Goal: Information Seeking & Learning: Learn about a topic

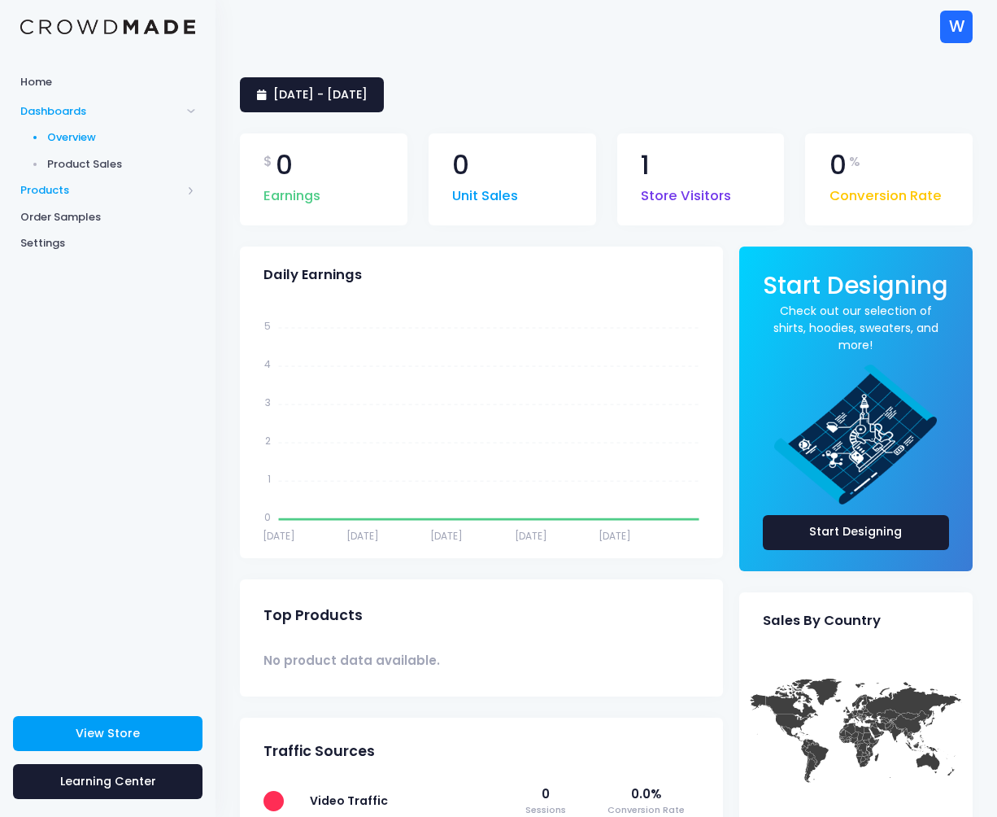
click at [56, 191] on span "Products" at bounding box center [100, 190] width 161 height 16
click at [70, 165] on span "Product Builder" at bounding box center [121, 164] width 149 height 16
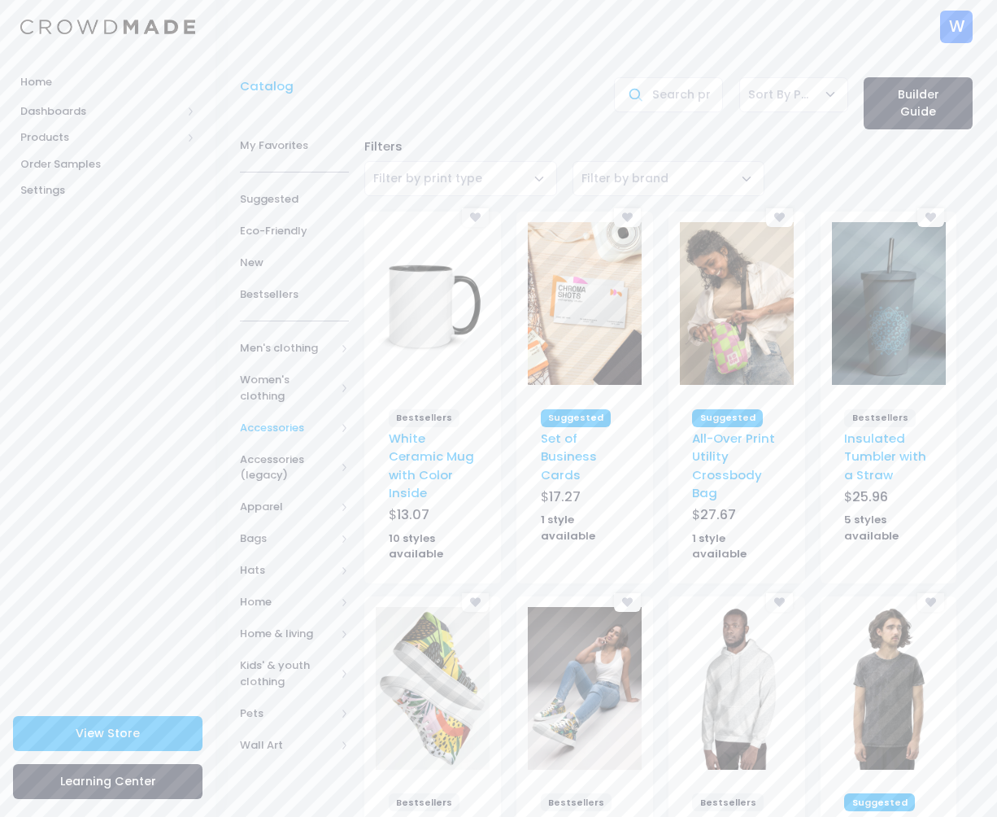
click at [286, 424] on span "Accessories" at bounding box center [287, 428] width 95 height 16
click at [286, 568] on span "Pins" at bounding box center [291, 570] width 50 height 16
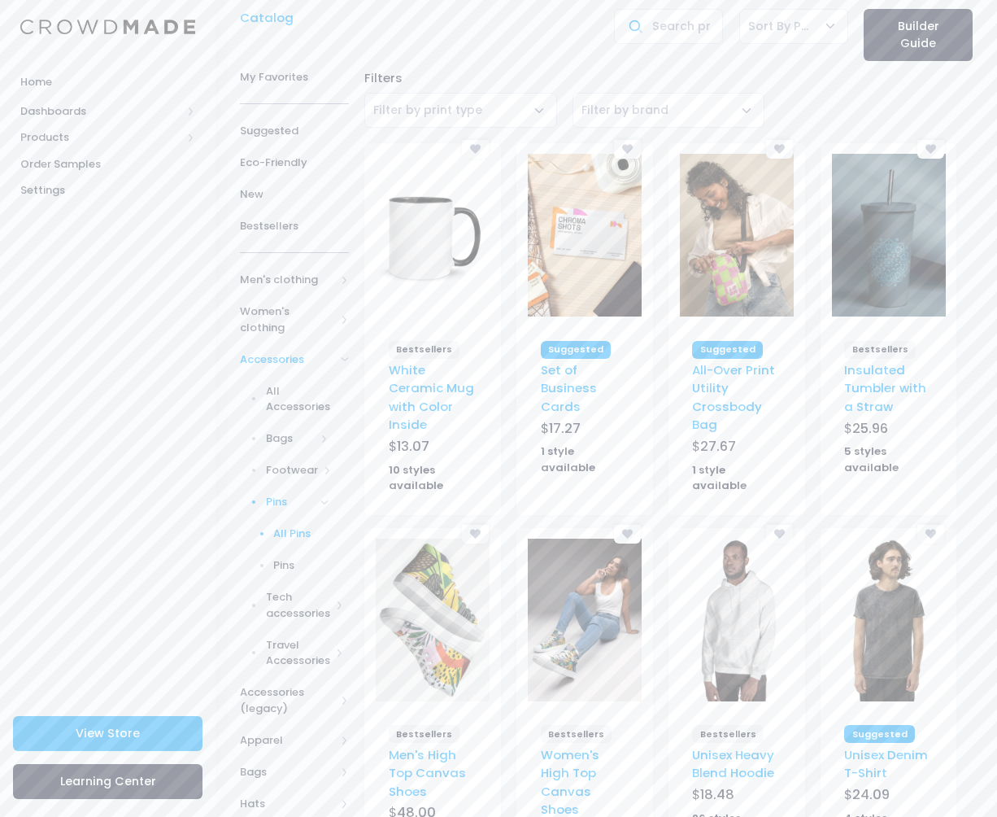
scroll to position [70, 0]
click at [294, 531] on span "All Pins" at bounding box center [300, 532] width 55 height 16
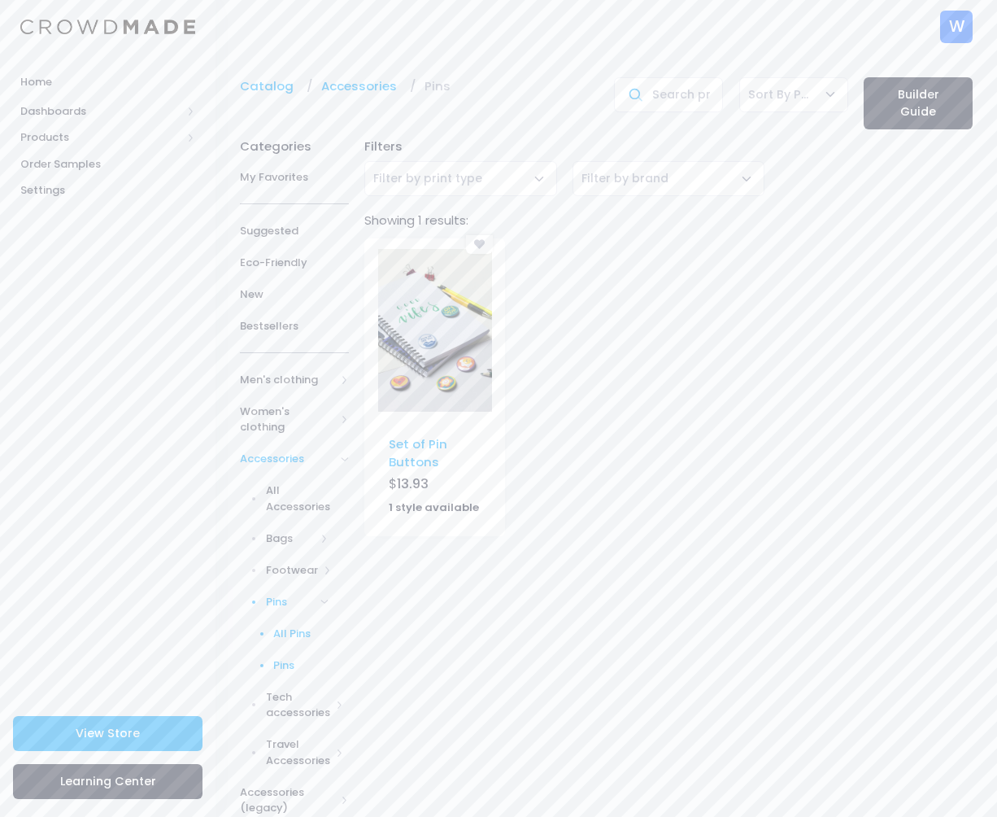
click at [289, 667] on span "Pins" at bounding box center [300, 665] width 55 height 16
click at [414, 447] on link "Set of Pin Buttons" at bounding box center [418, 452] width 59 height 35
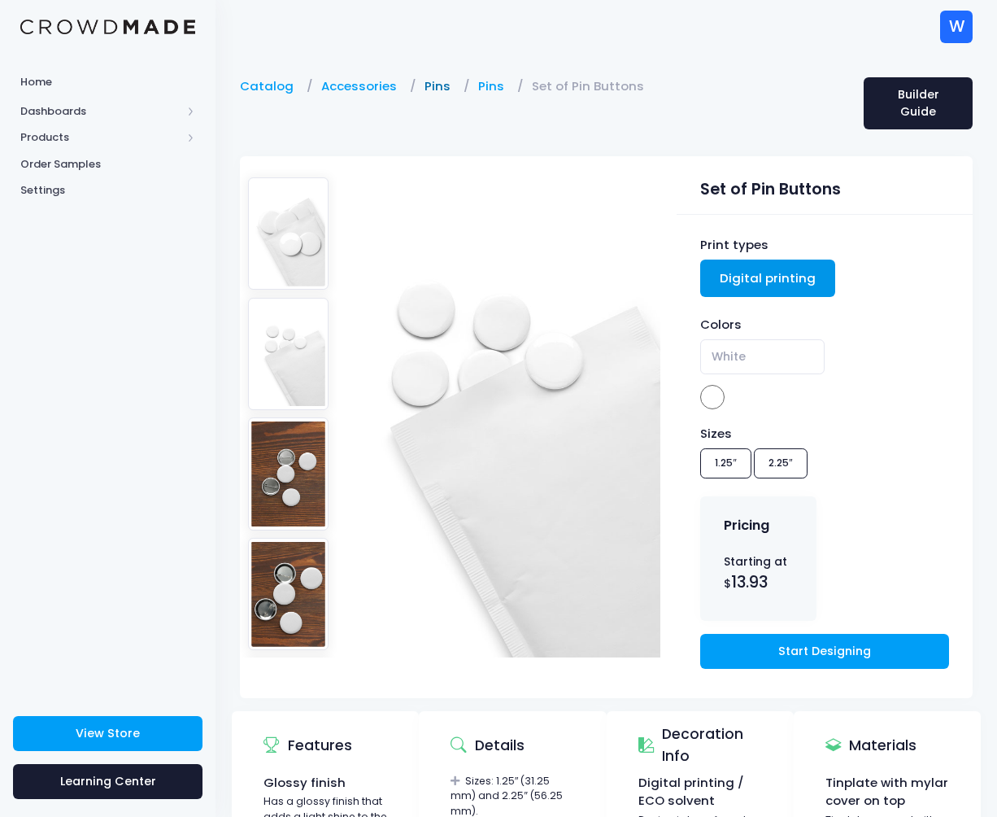
click at [430, 85] on link "Pins" at bounding box center [442, 86] width 34 height 18
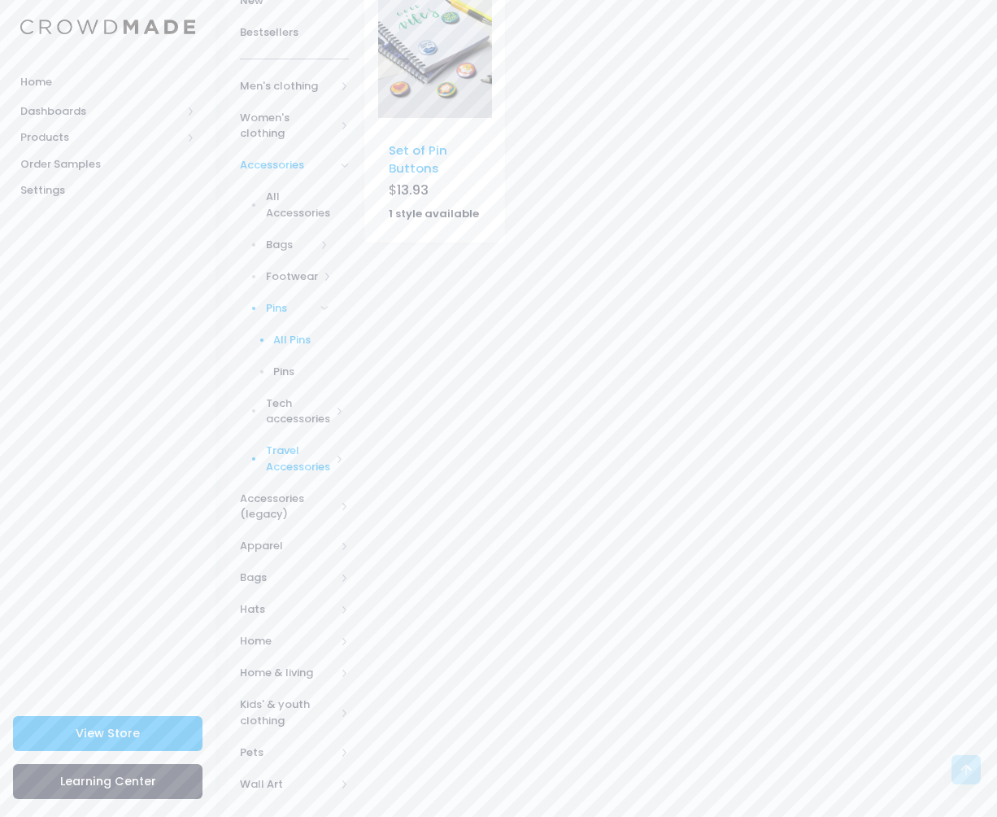
scroll to position [301, 0]
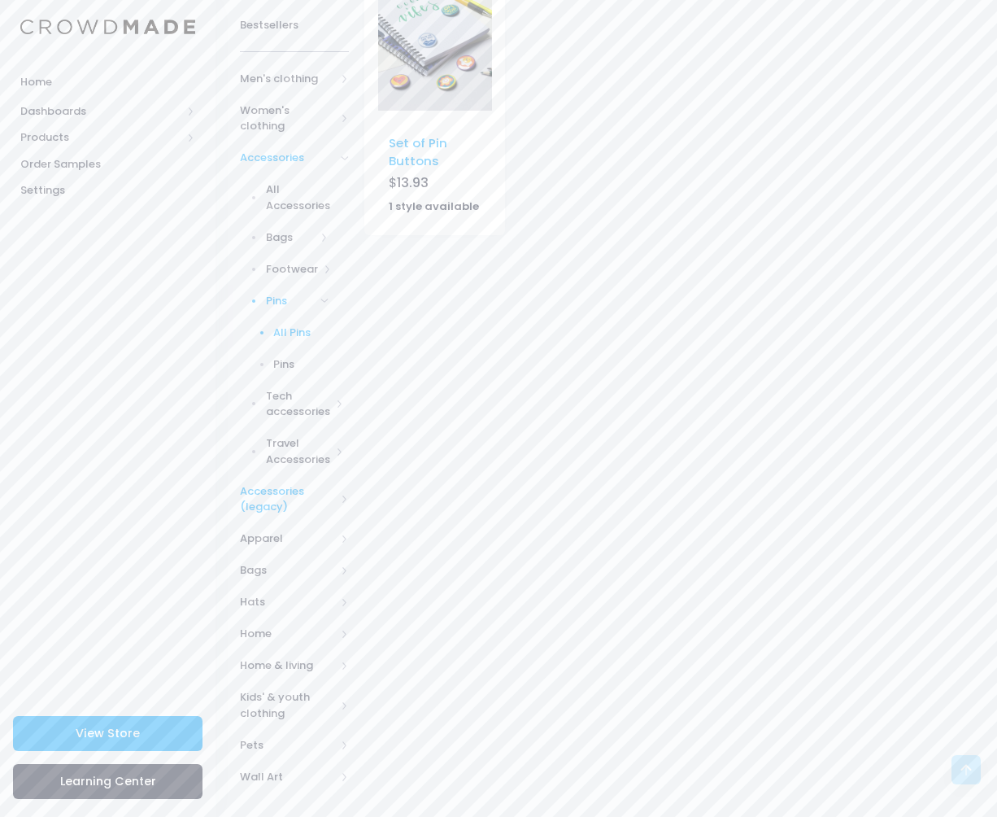
click at [296, 491] on span "Accessories (legacy)" at bounding box center [287, 499] width 95 height 32
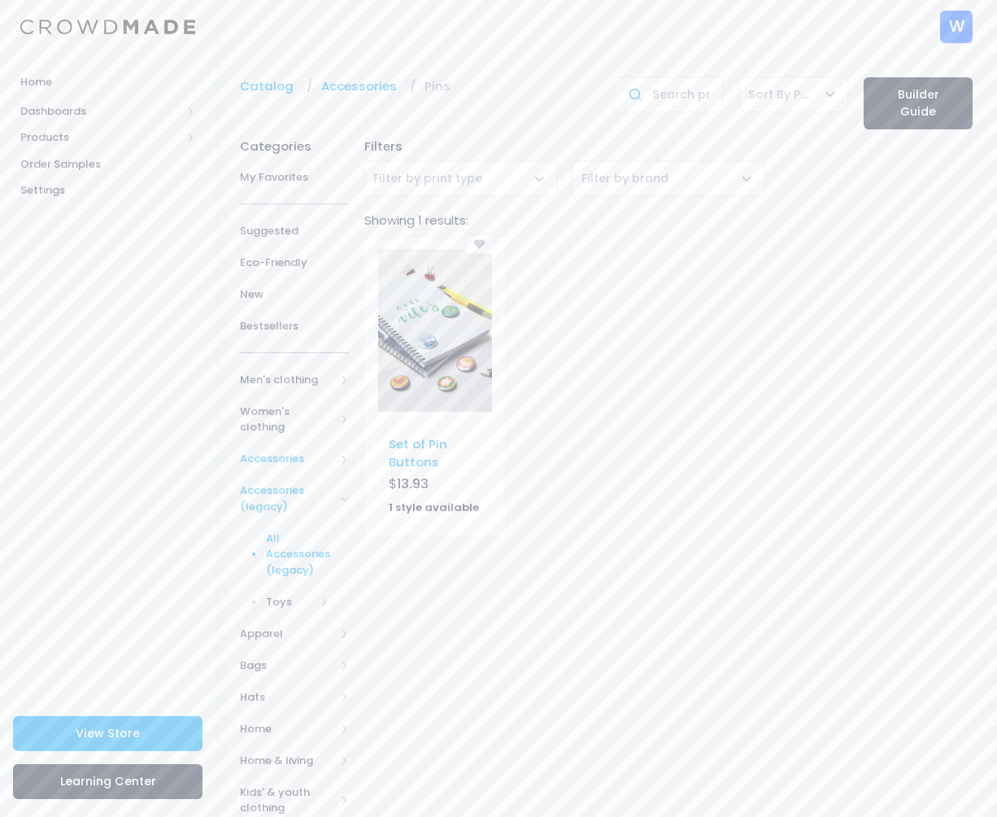
click at [296, 552] on span "All Accessories (legacy)" at bounding box center [298, 554] width 64 height 48
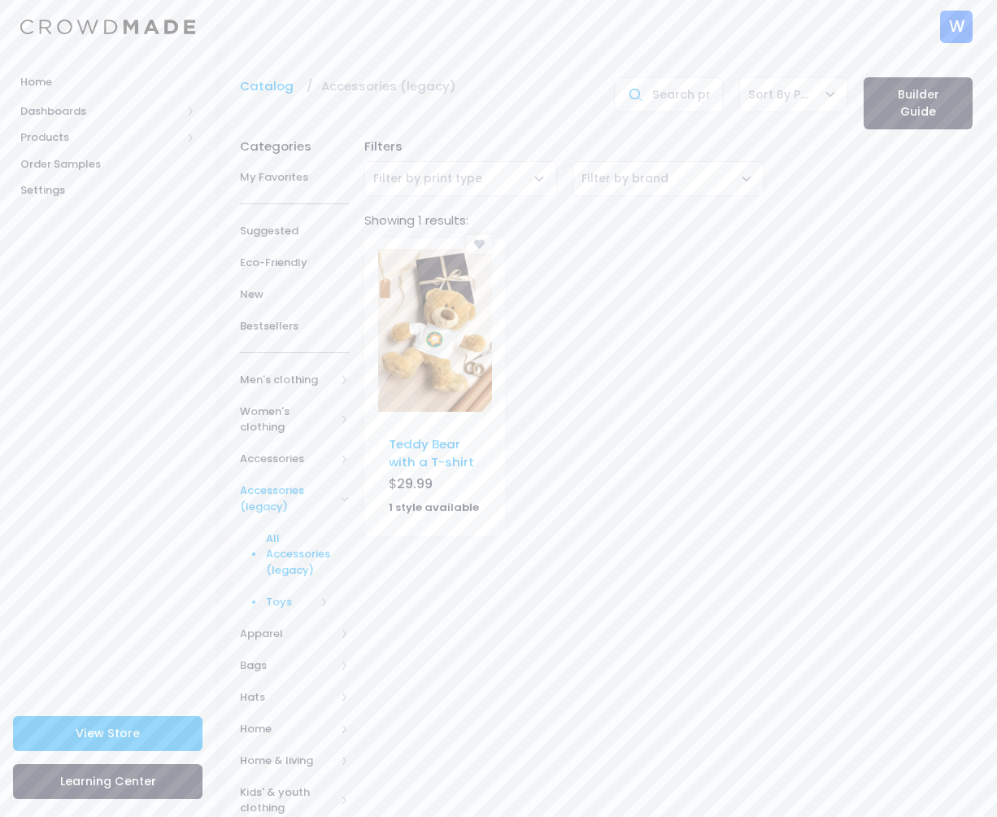
click at [280, 600] on span "Toys" at bounding box center [291, 602] width 50 height 16
click at [292, 455] on span "Accessories" at bounding box center [287, 459] width 95 height 16
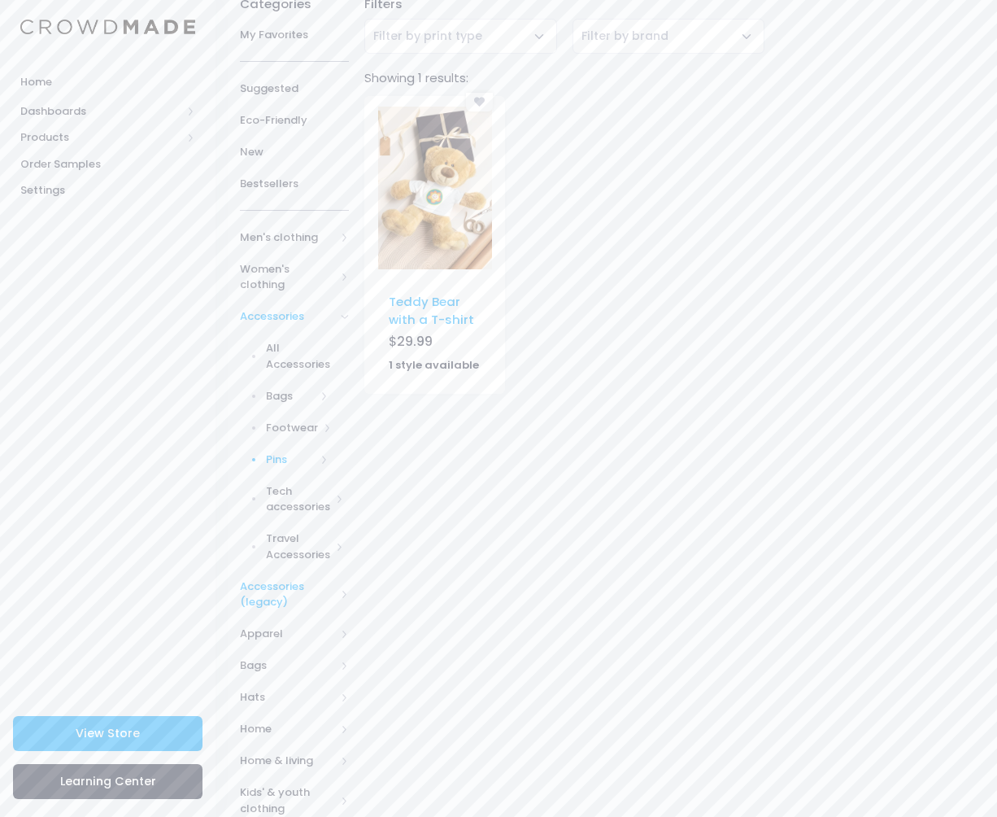
scroll to position [143, 0]
click at [276, 457] on span "Pins" at bounding box center [291, 459] width 50 height 16
click at [286, 493] on span "All Pins" at bounding box center [300, 490] width 55 height 16
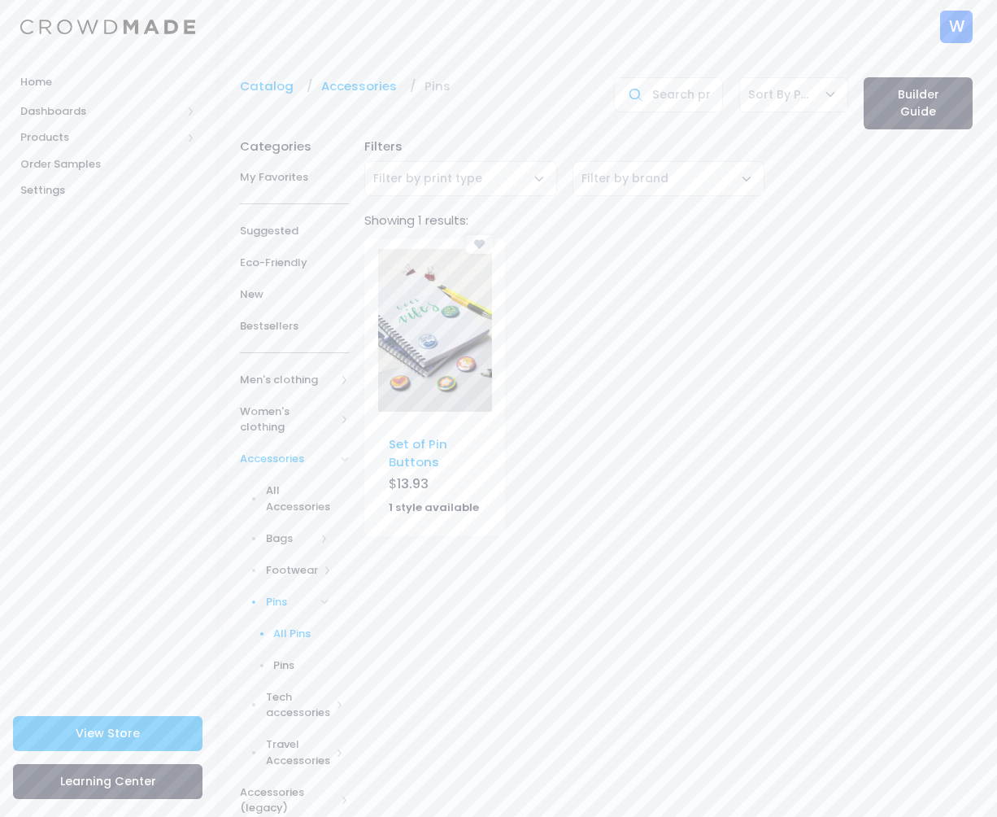
click at [72, 319] on div "Home Dashboards Overview Product Sales Products Product Builder Product Editor …" at bounding box center [108, 377] width 216 height 623
click at [663, 97] on input "text" at bounding box center [668, 94] width 109 height 35
type input "pin"
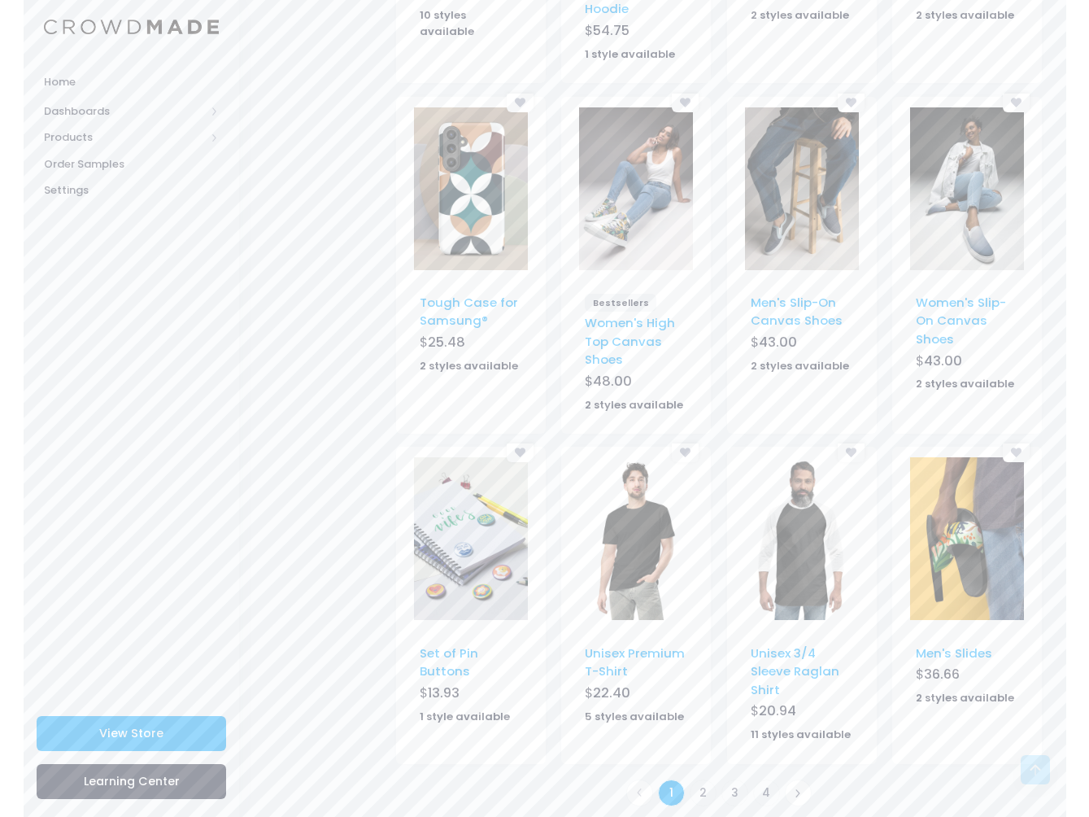
scroll to position [805, 0]
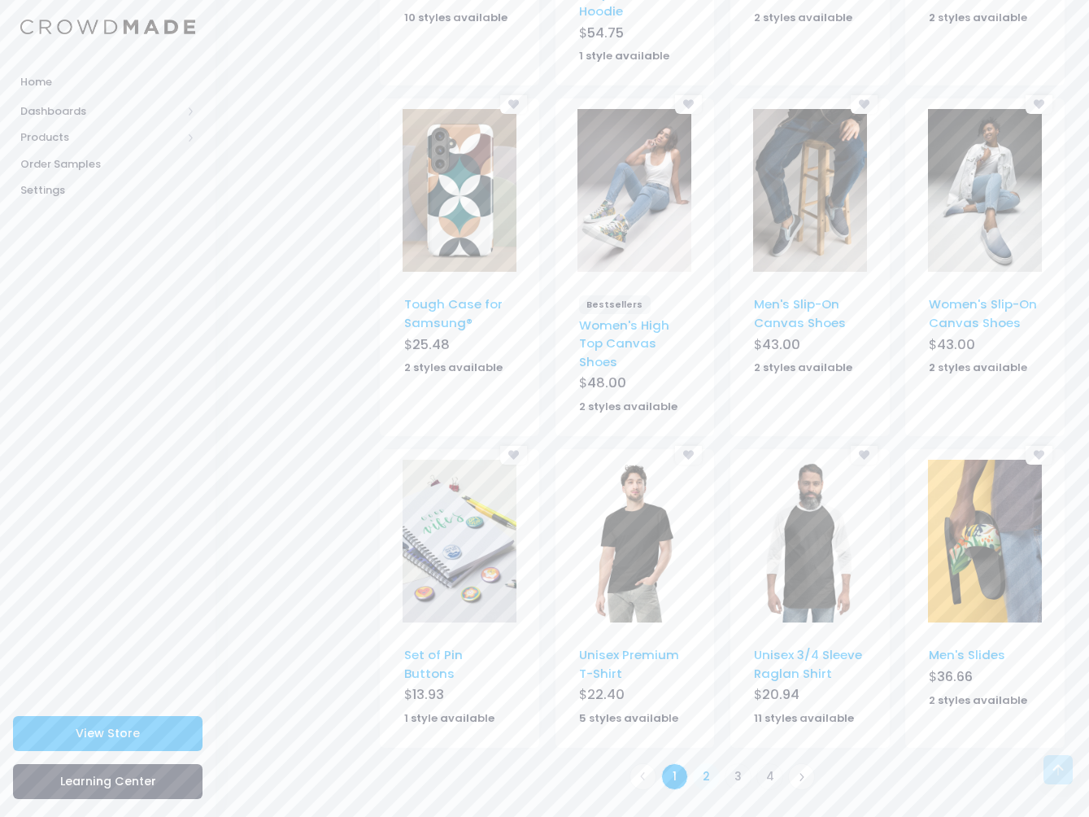
click at [709, 775] on link "2" at bounding box center [706, 776] width 27 height 27
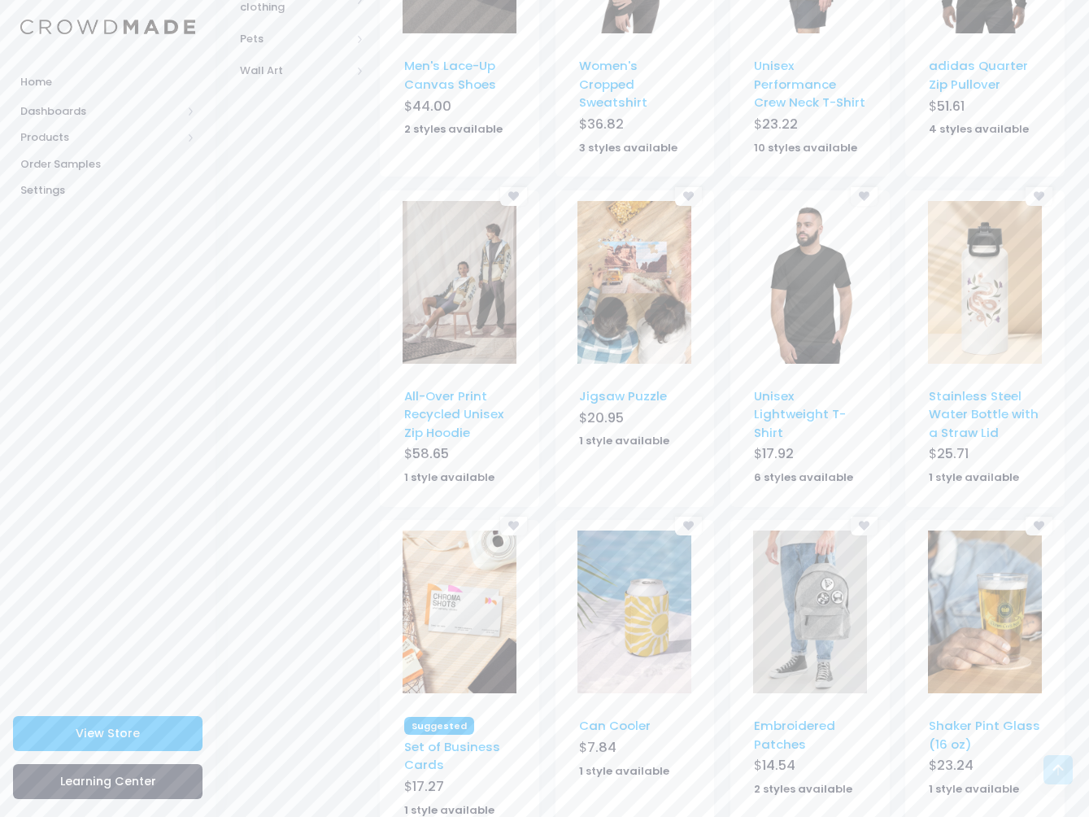
scroll to position [763, 0]
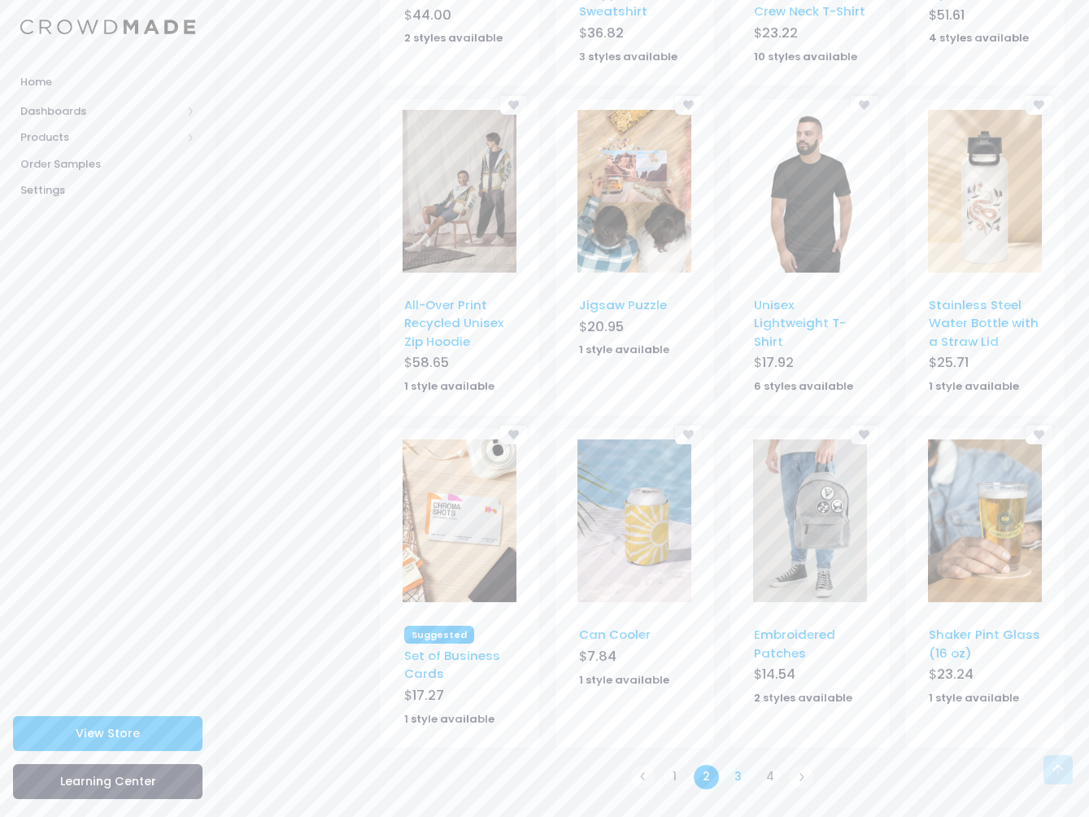
click at [739, 775] on link "3" at bounding box center [738, 777] width 27 height 27
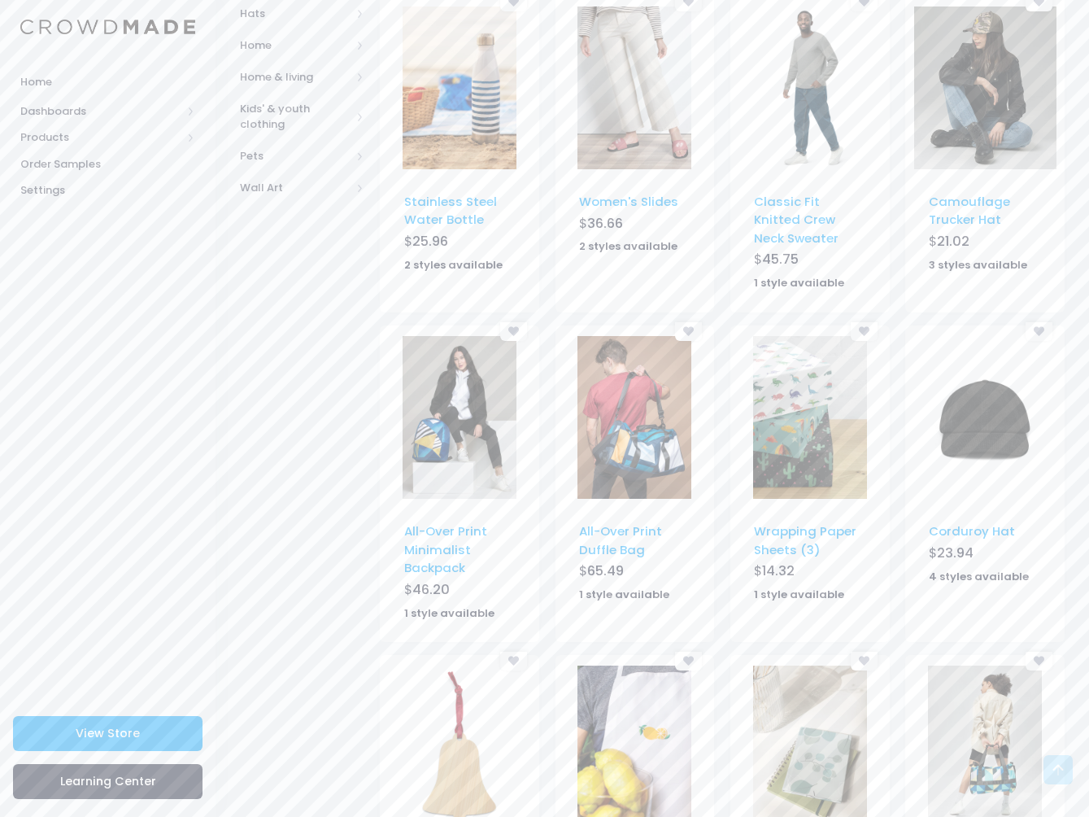
scroll to position [761, 0]
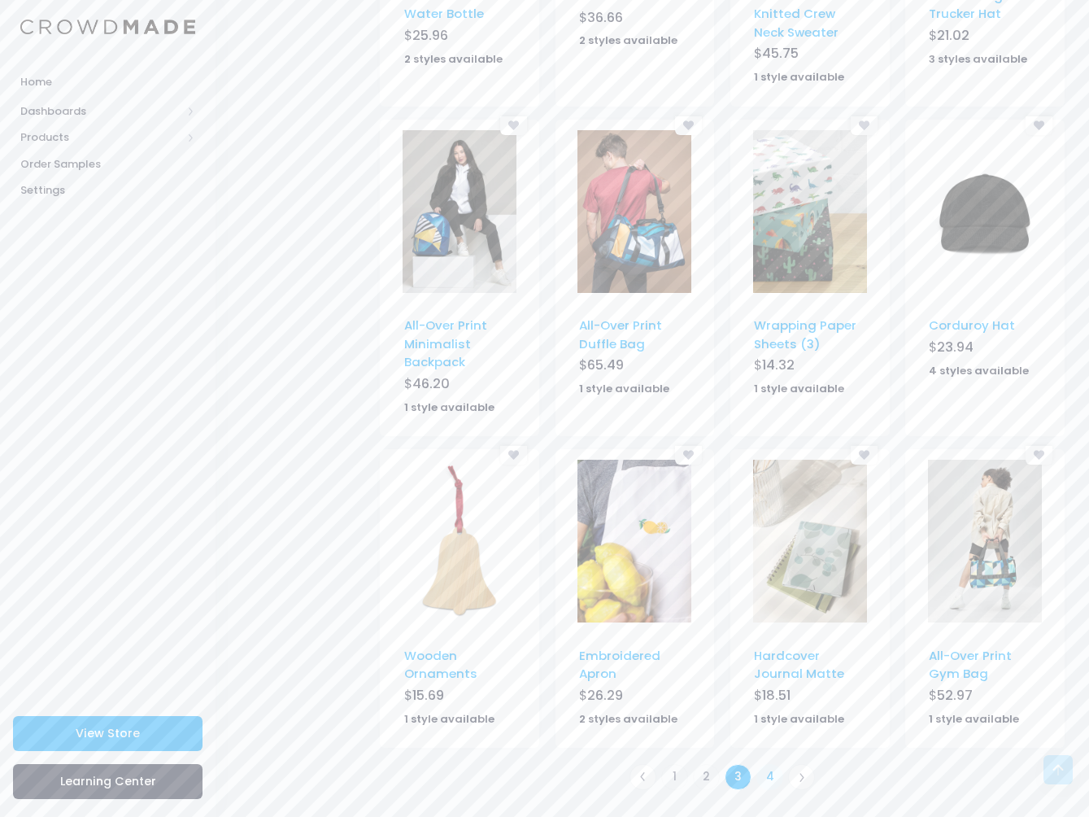
click at [769, 771] on link "4" at bounding box center [770, 777] width 27 height 27
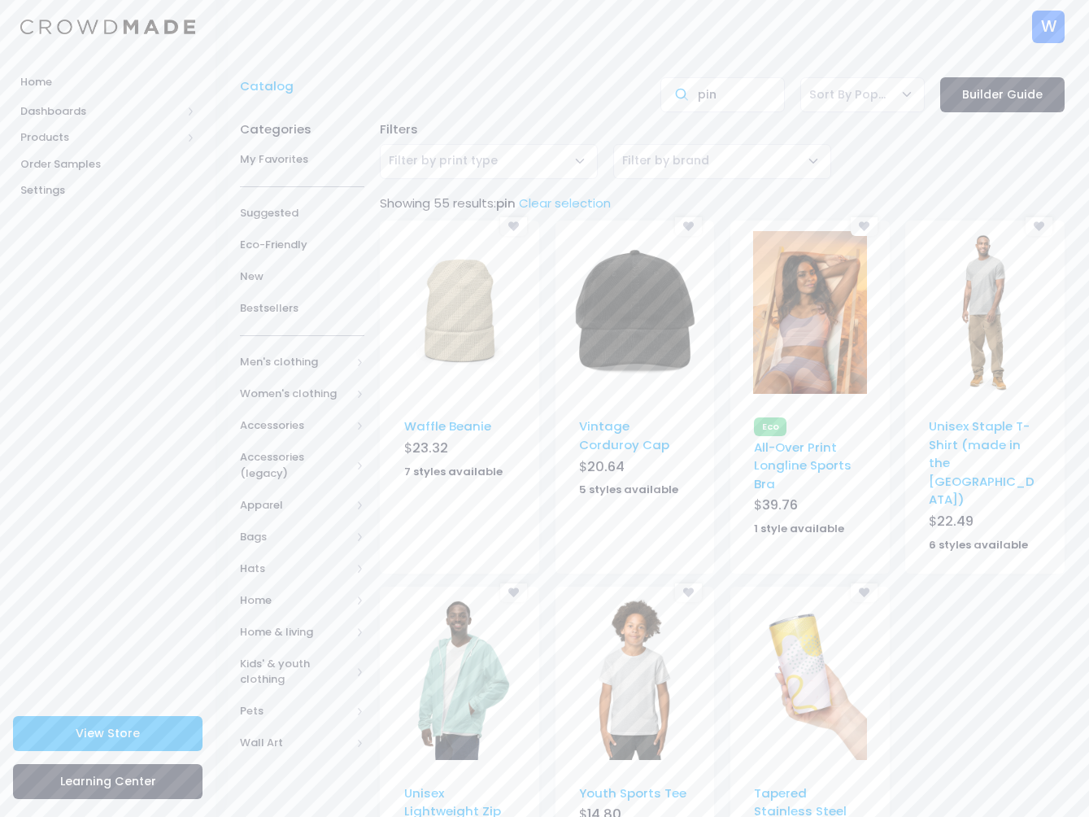
scroll to position [140, 0]
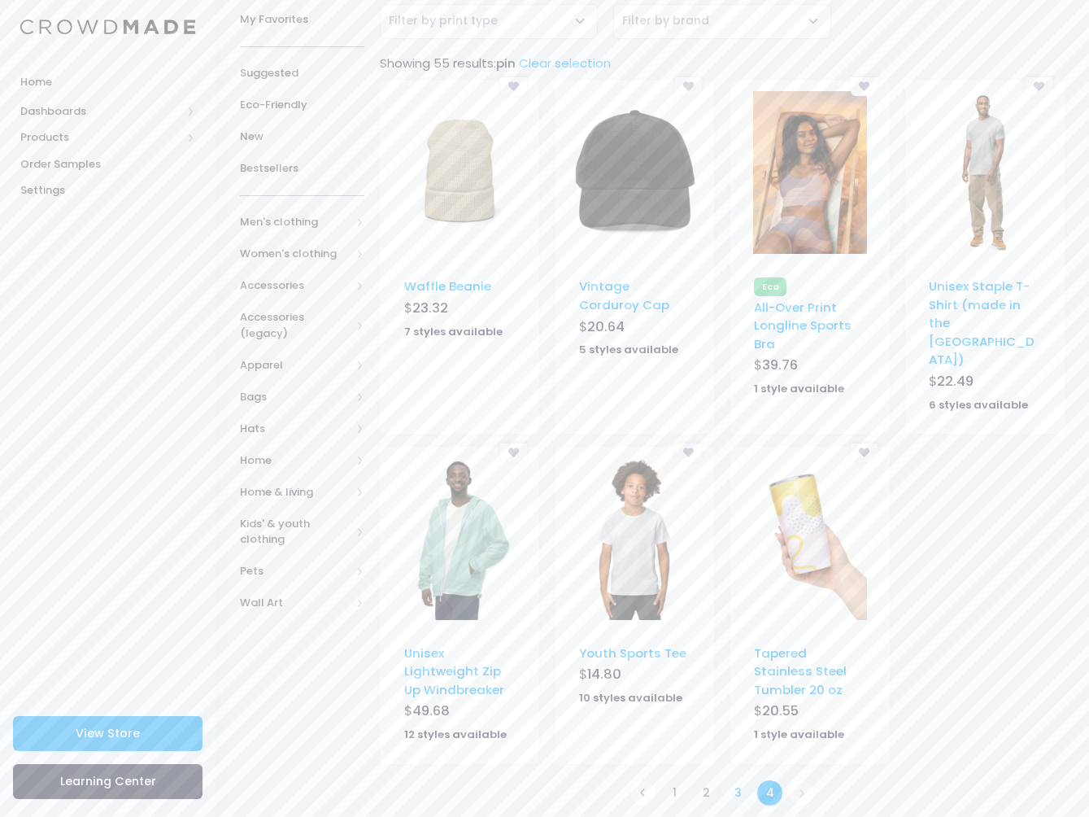
click at [736, 779] on link "3" at bounding box center [738, 792] width 27 height 27
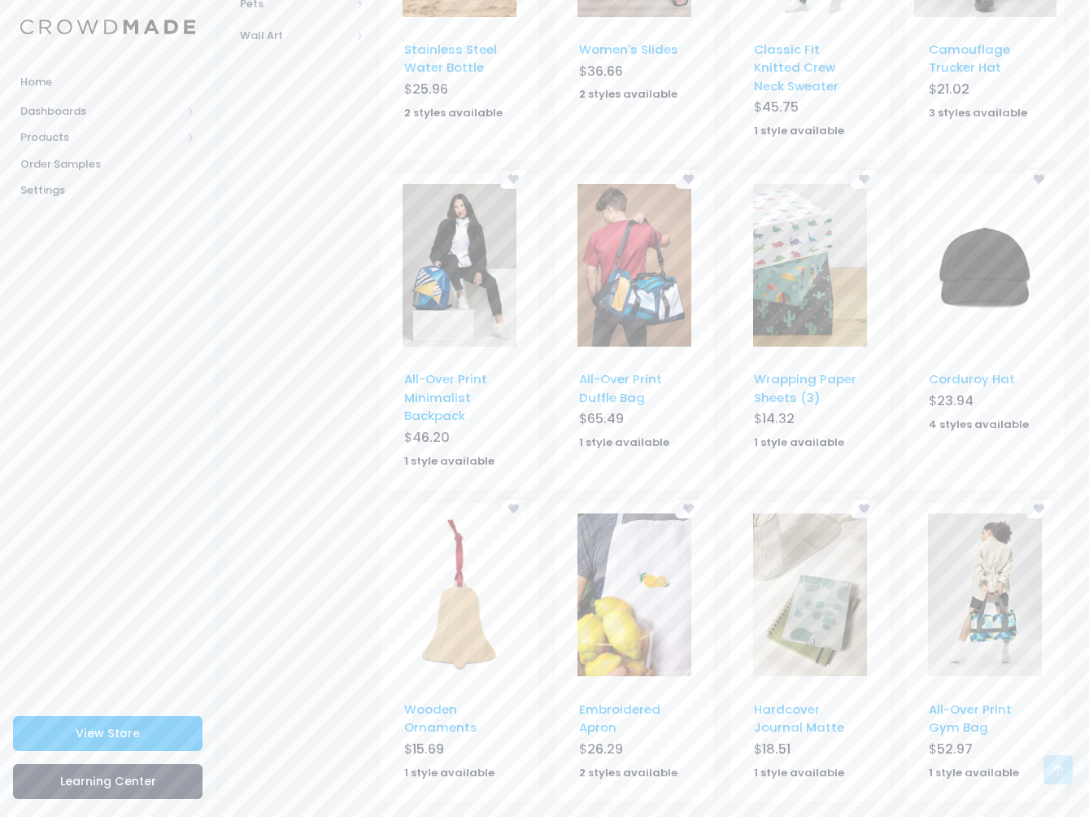
scroll to position [761, 0]
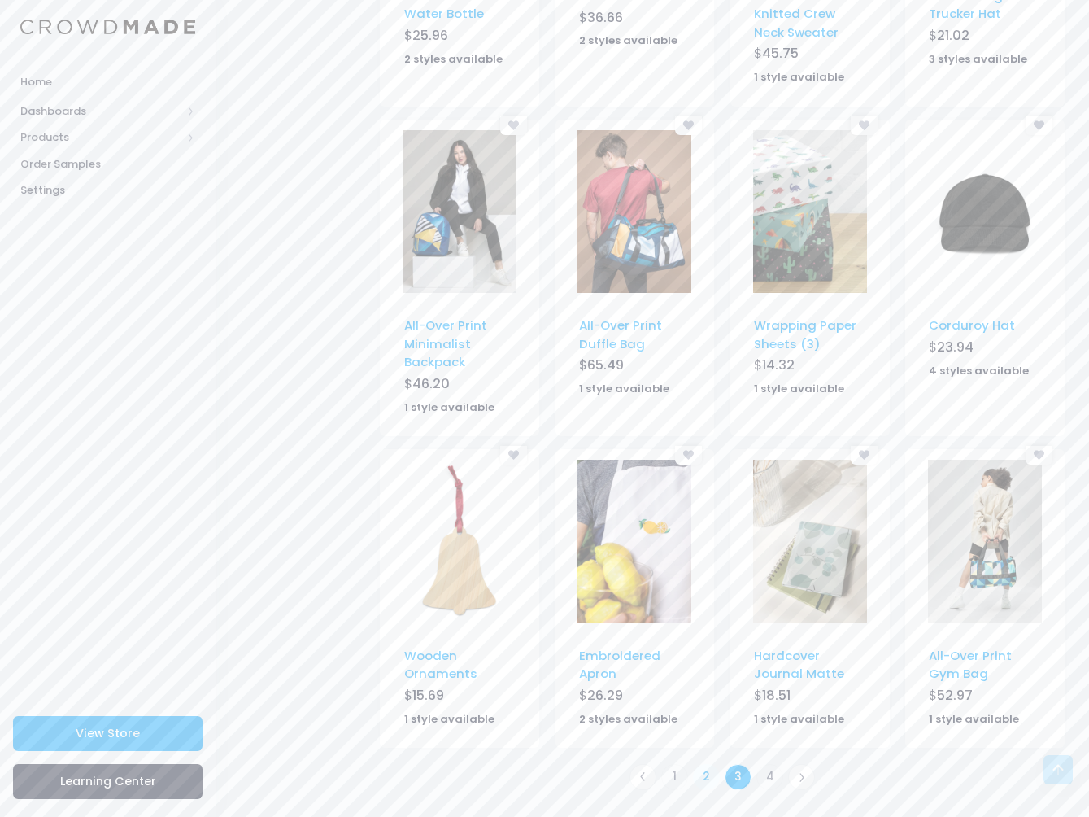
click at [701, 777] on link "2" at bounding box center [706, 777] width 27 height 27
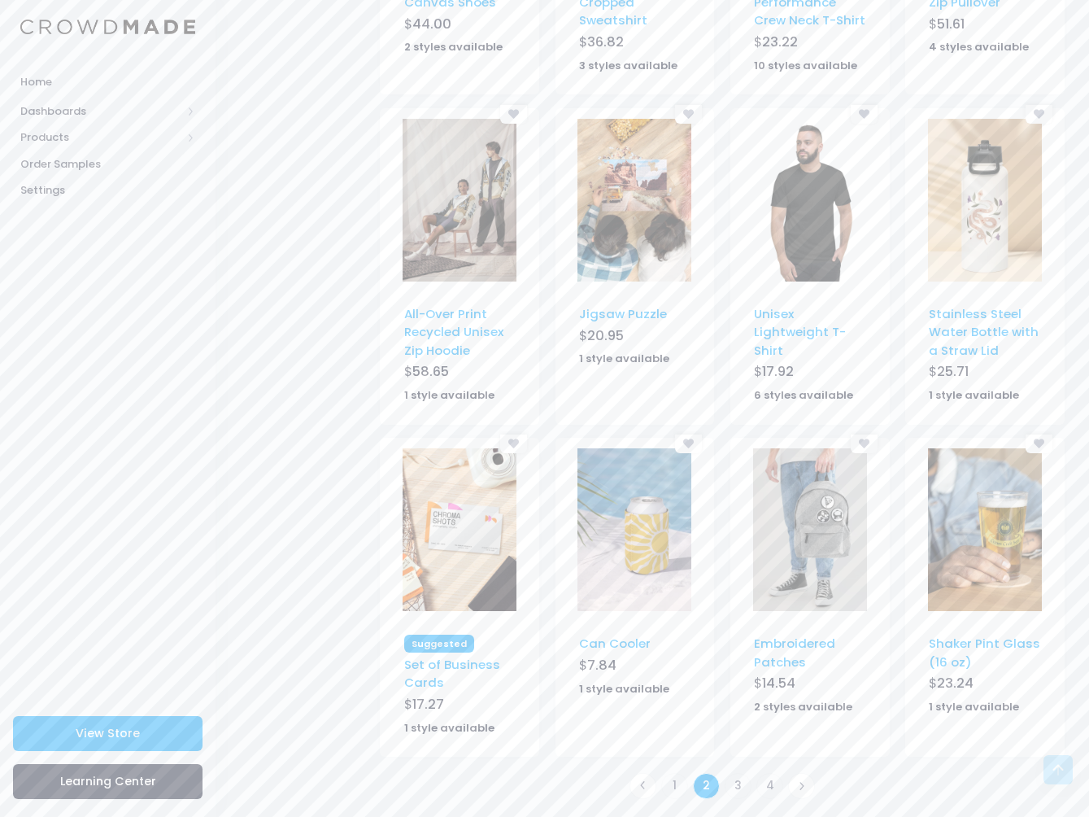
scroll to position [763, 0]
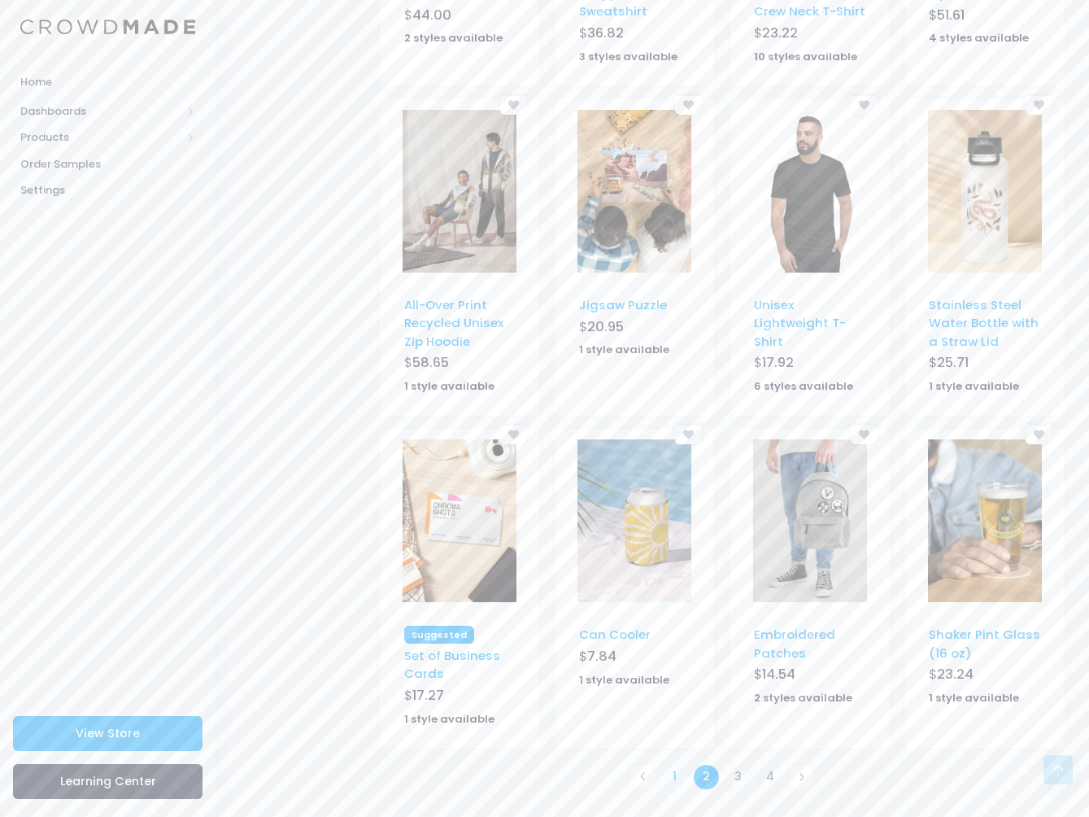
click at [674, 775] on link "1" at bounding box center [674, 777] width 27 height 27
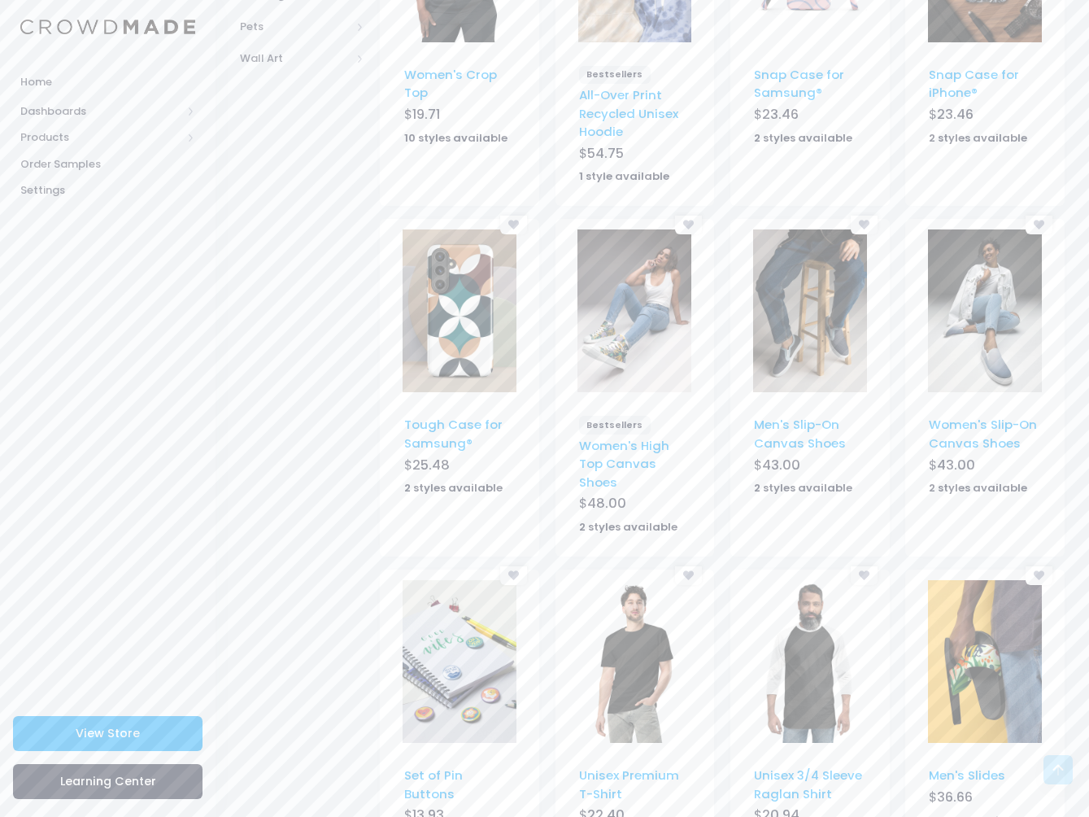
scroll to position [805, 0]
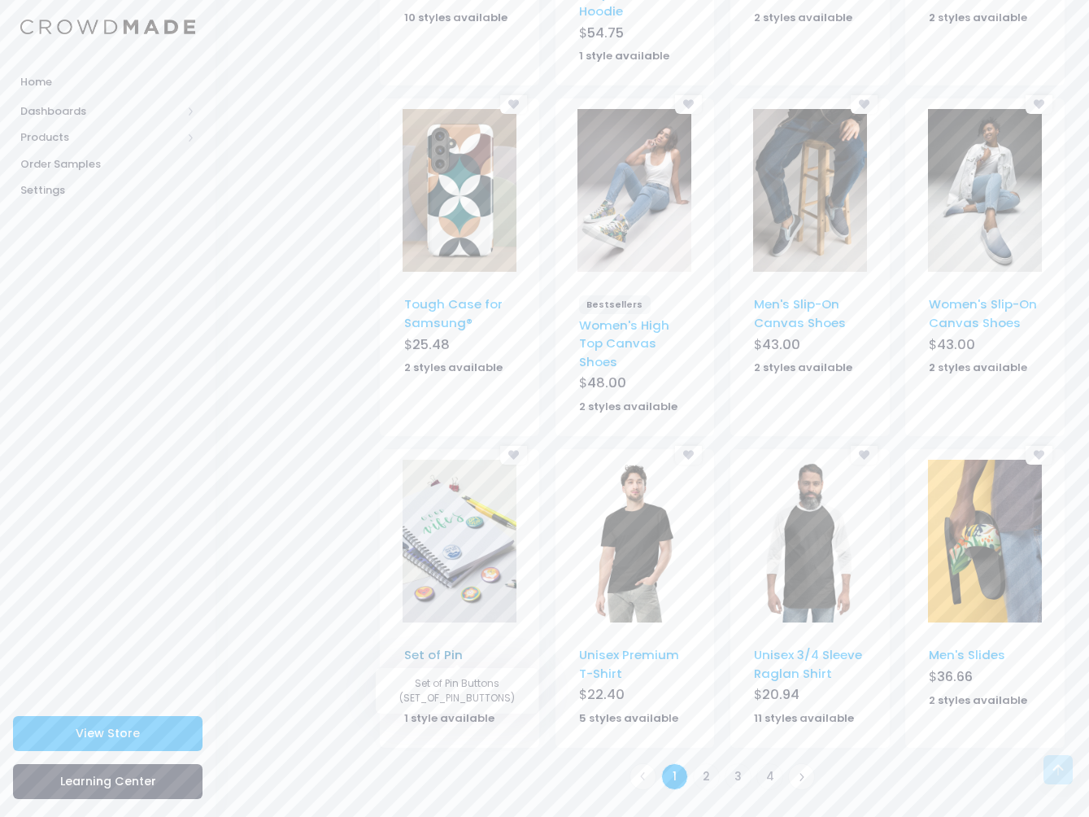
click at [452, 659] on link "Set of Pin Buttons" at bounding box center [433, 663] width 59 height 35
